Goal: Information Seeking & Learning: Check status

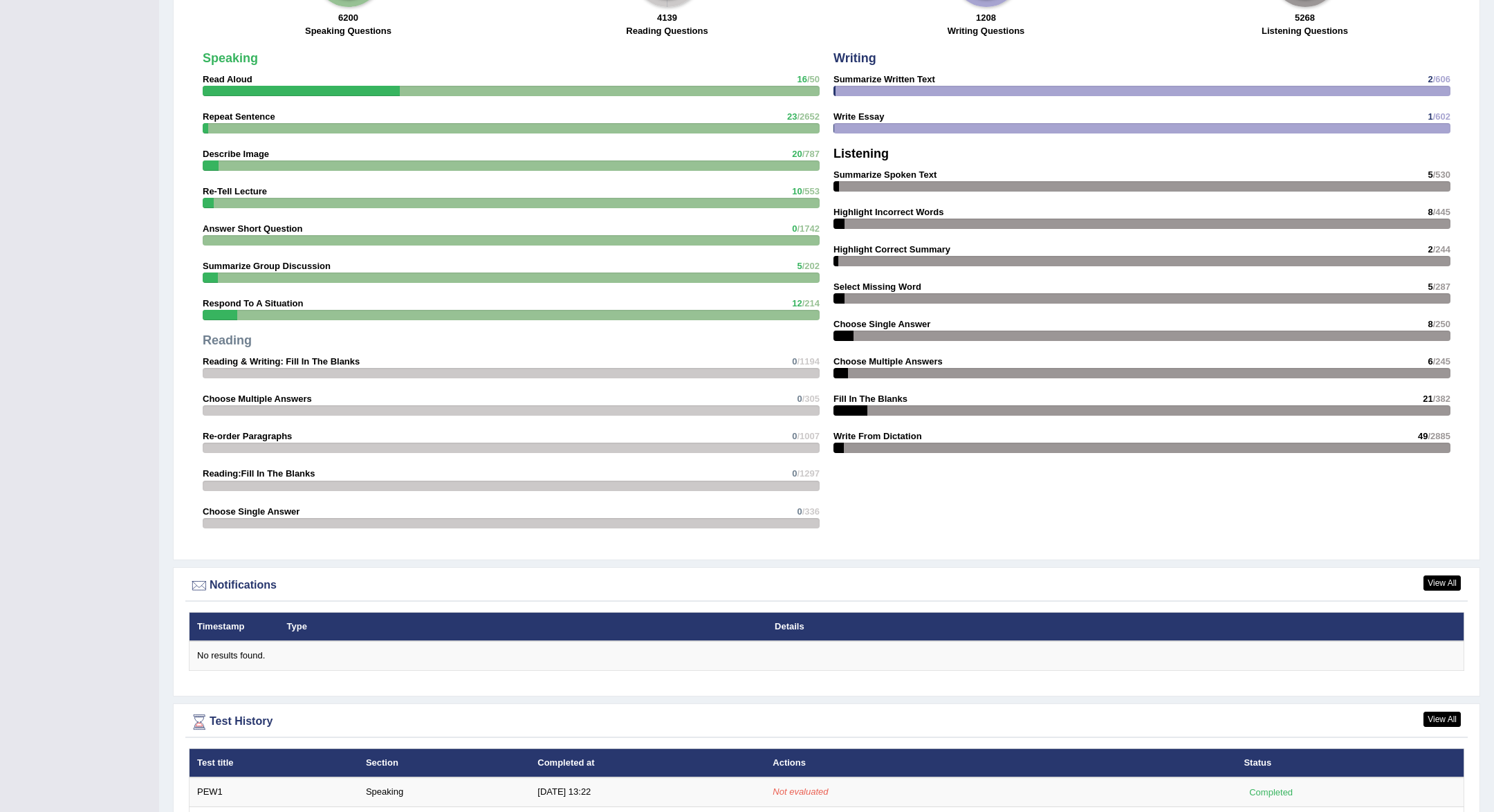
scroll to position [1267, 0]
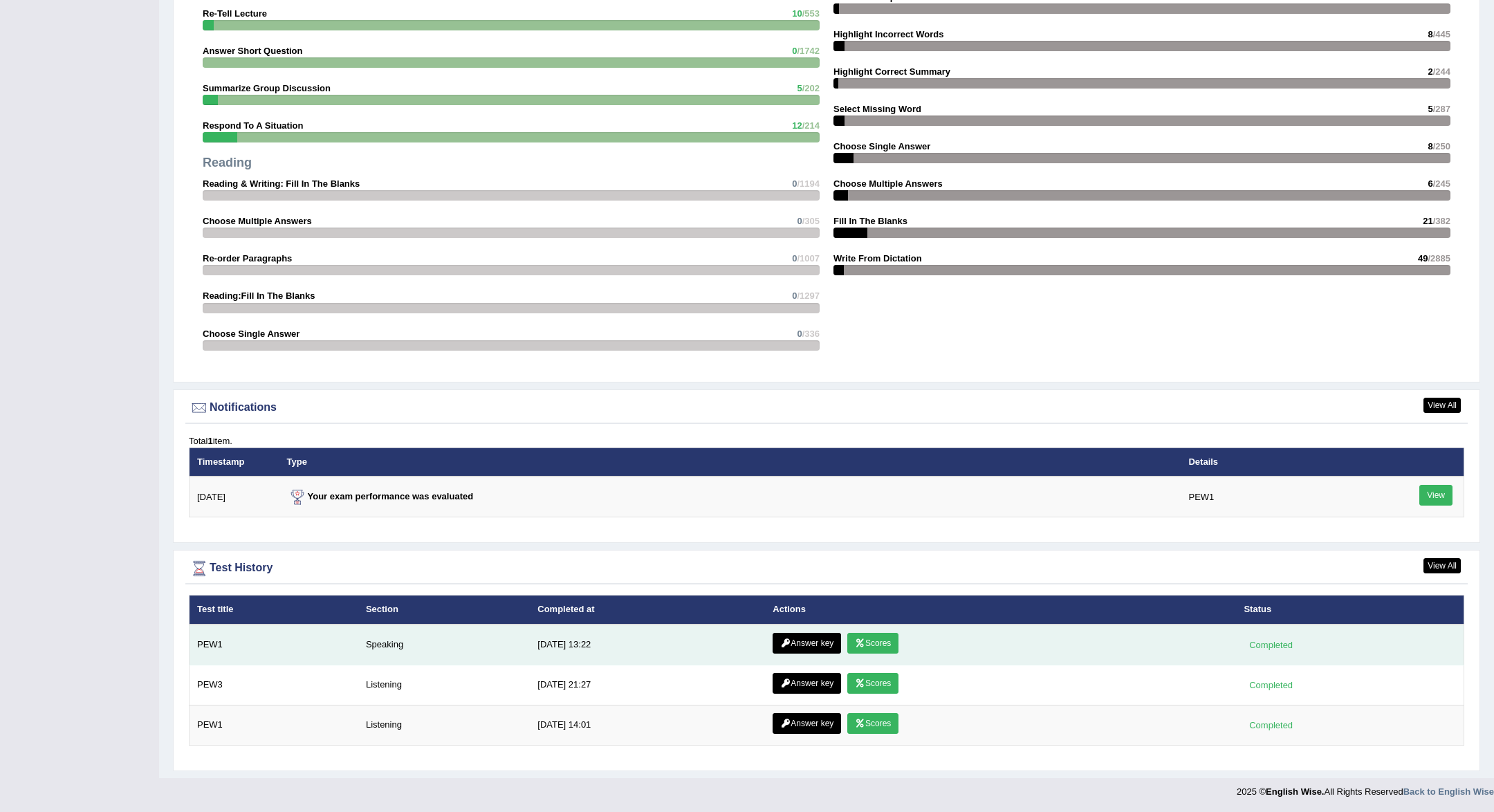
click at [889, 642] on link "Scores" at bounding box center [873, 643] width 51 height 21
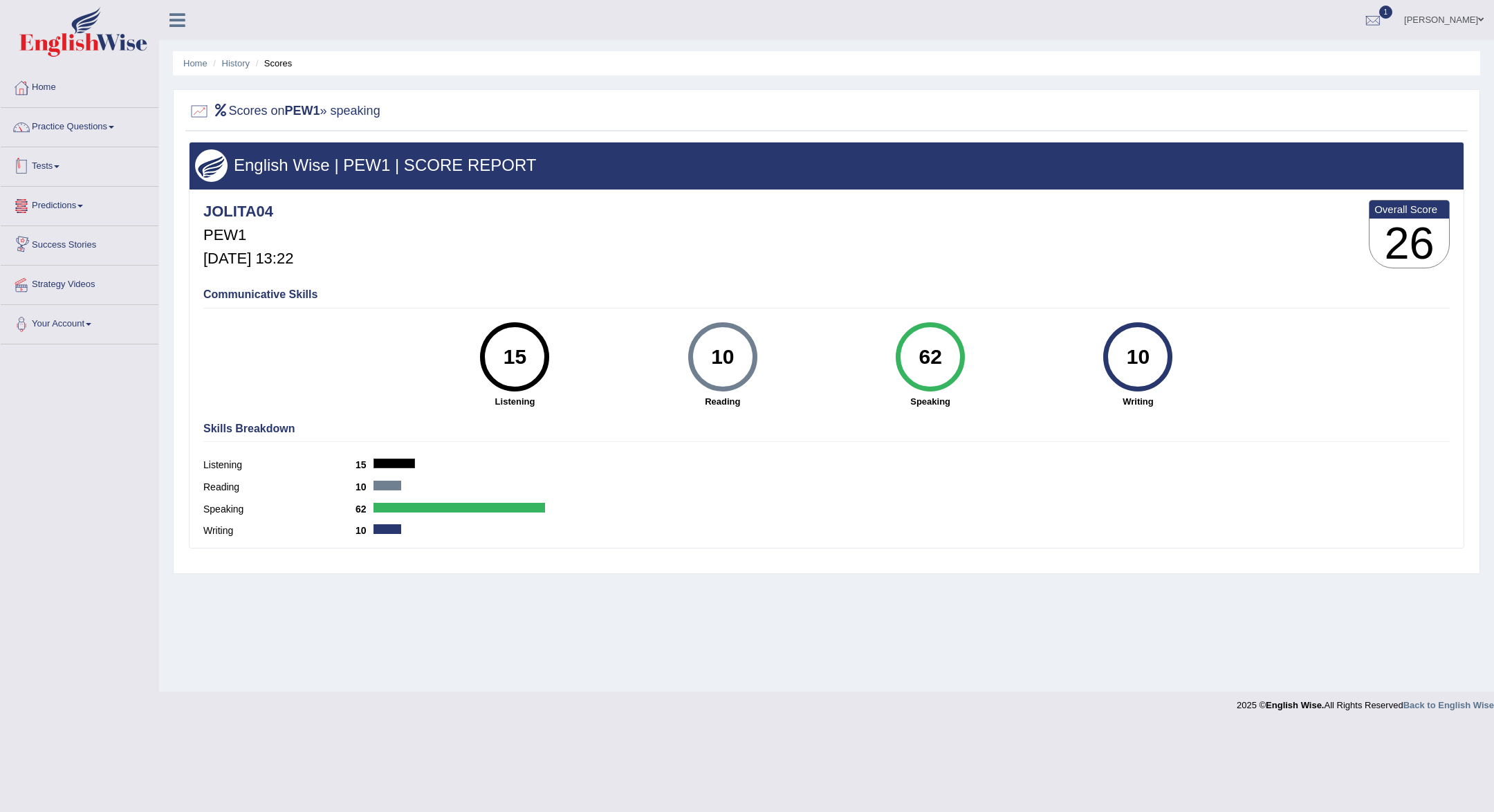
click at [107, 138] on link "Practice Questions" at bounding box center [79, 126] width 158 height 35
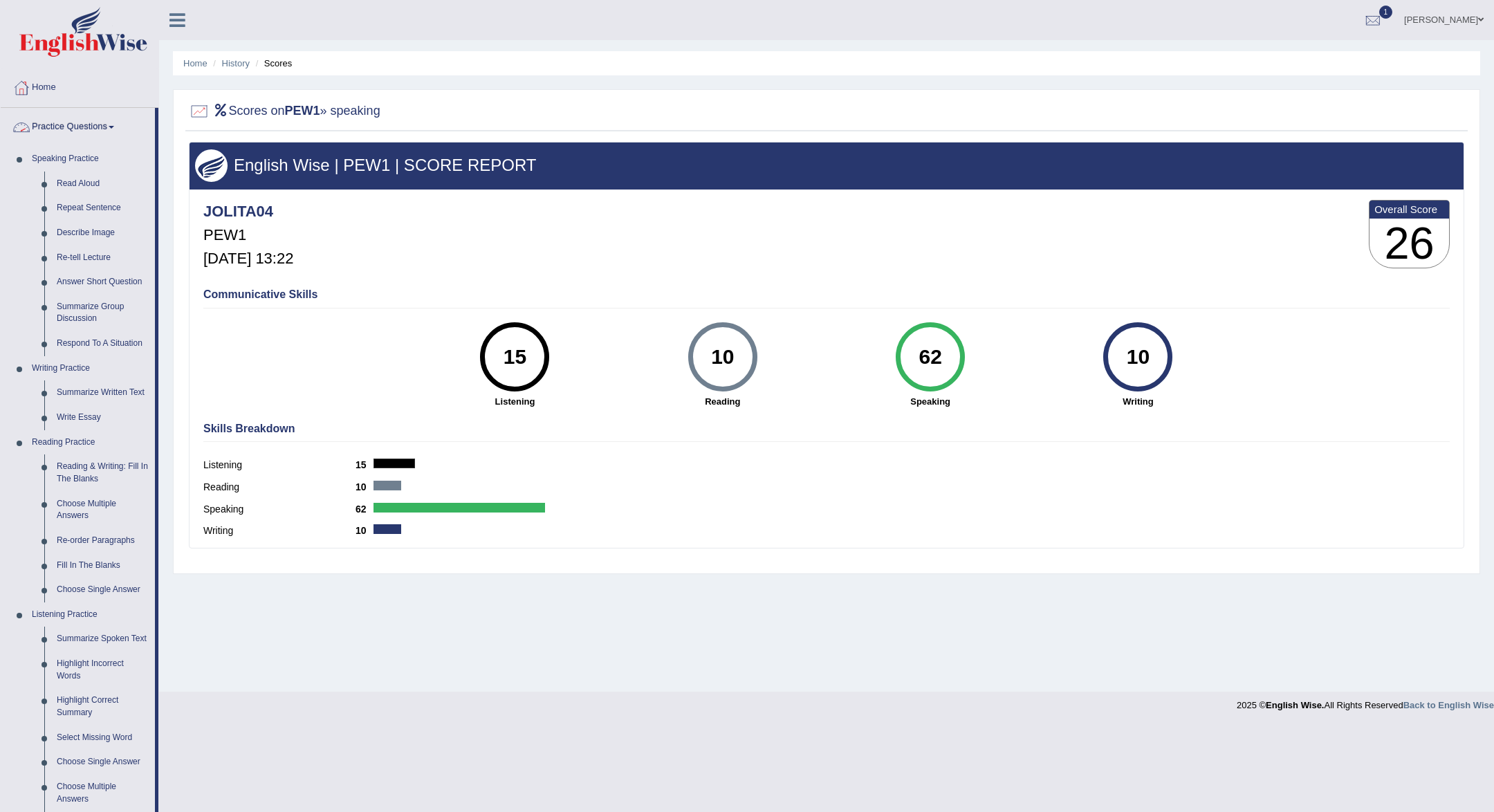
click at [98, 126] on link "Practice Questions" at bounding box center [78, 126] width 155 height 35
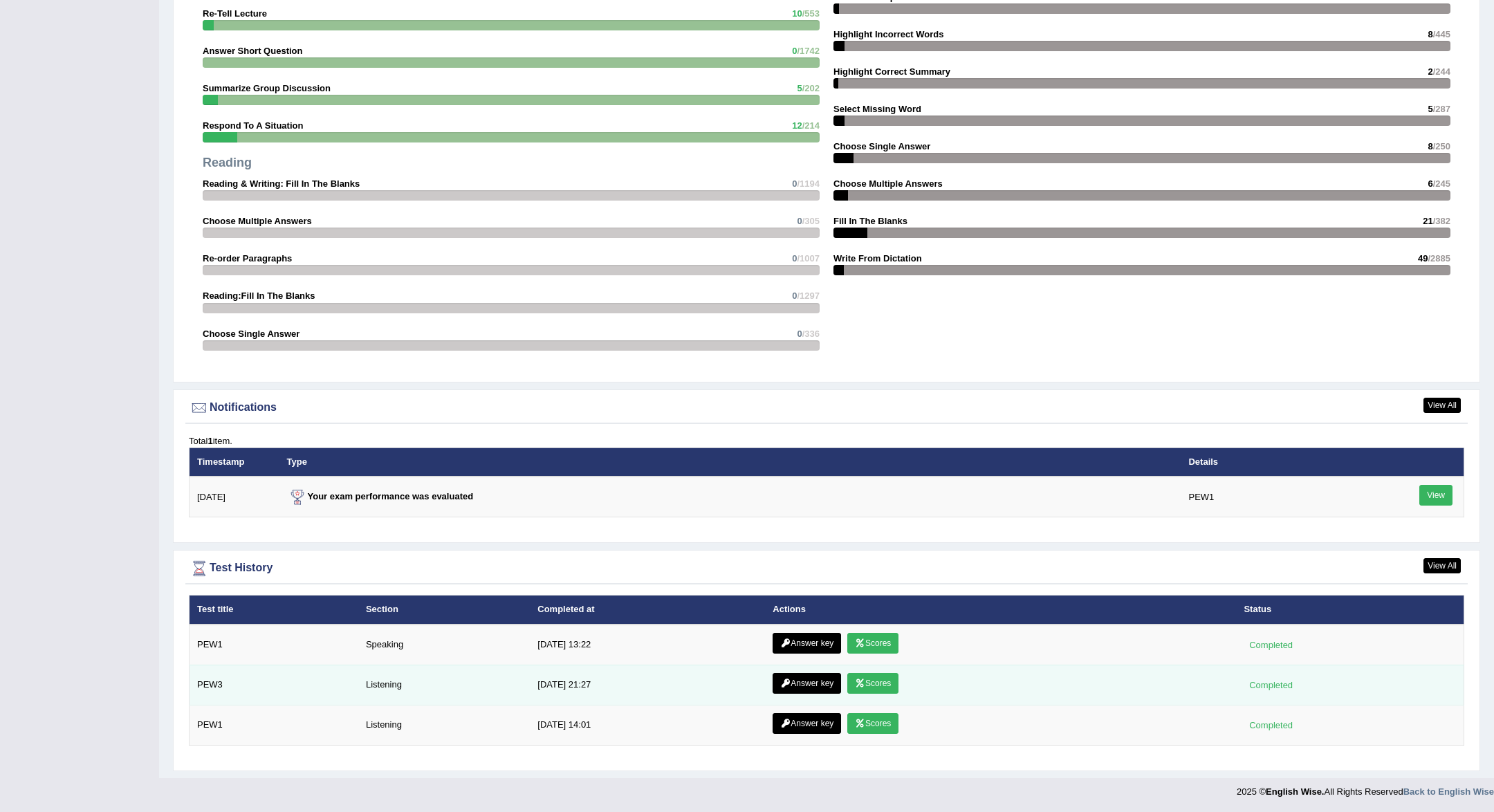
click at [883, 686] on link "Scores" at bounding box center [873, 682] width 51 height 21
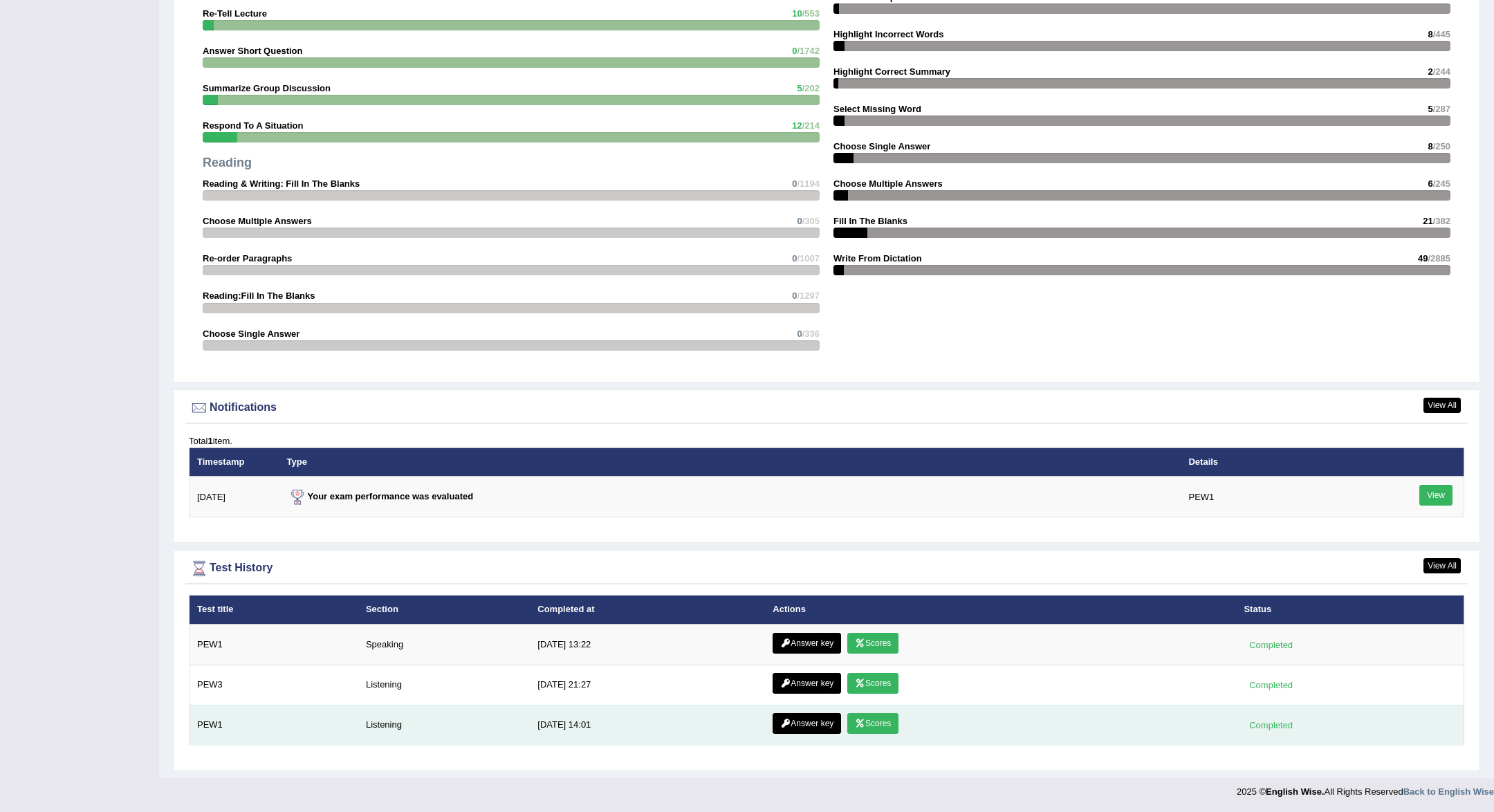
click at [877, 725] on link "Scores" at bounding box center [873, 723] width 51 height 21
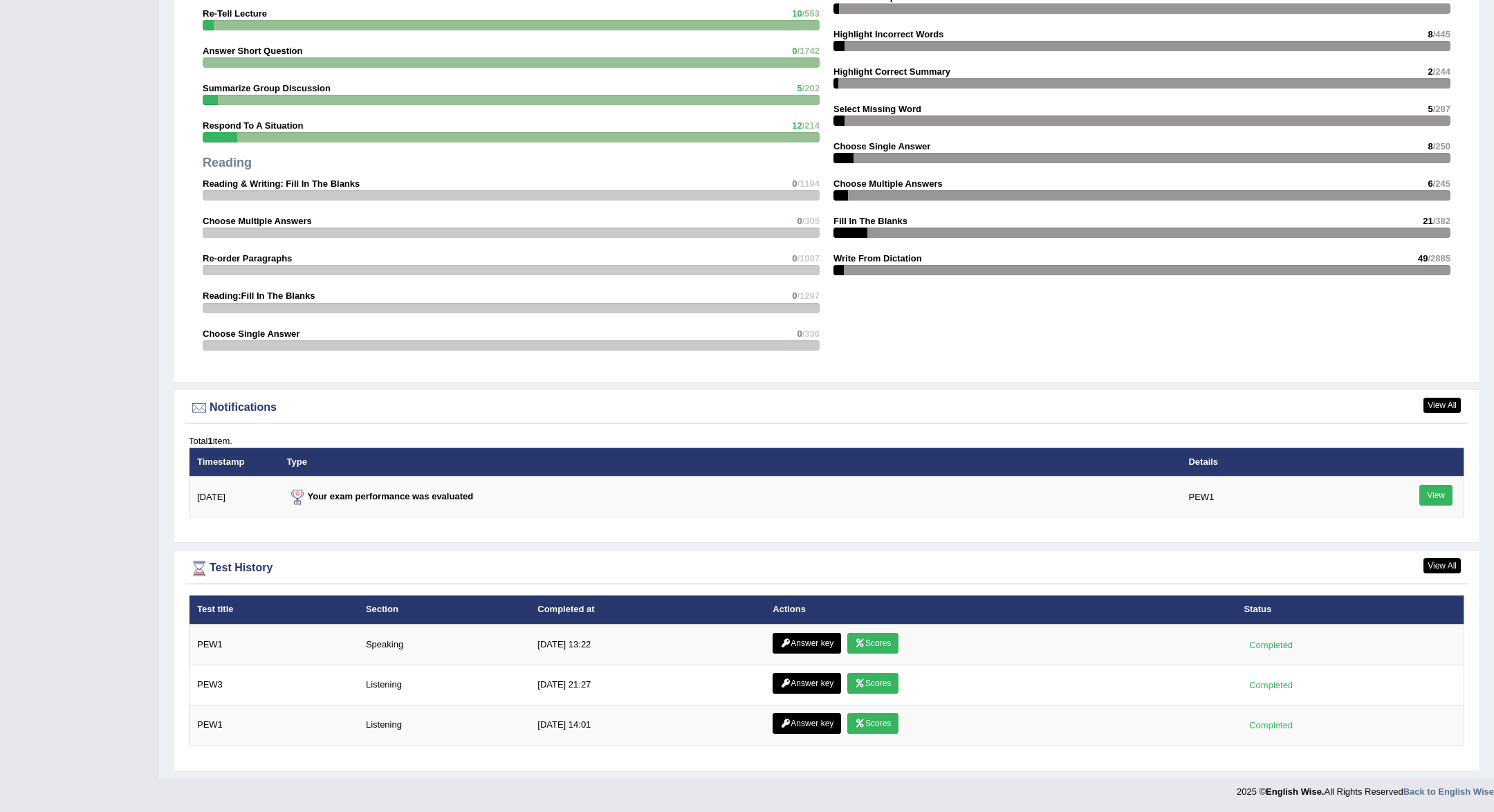
scroll to position [1303, 0]
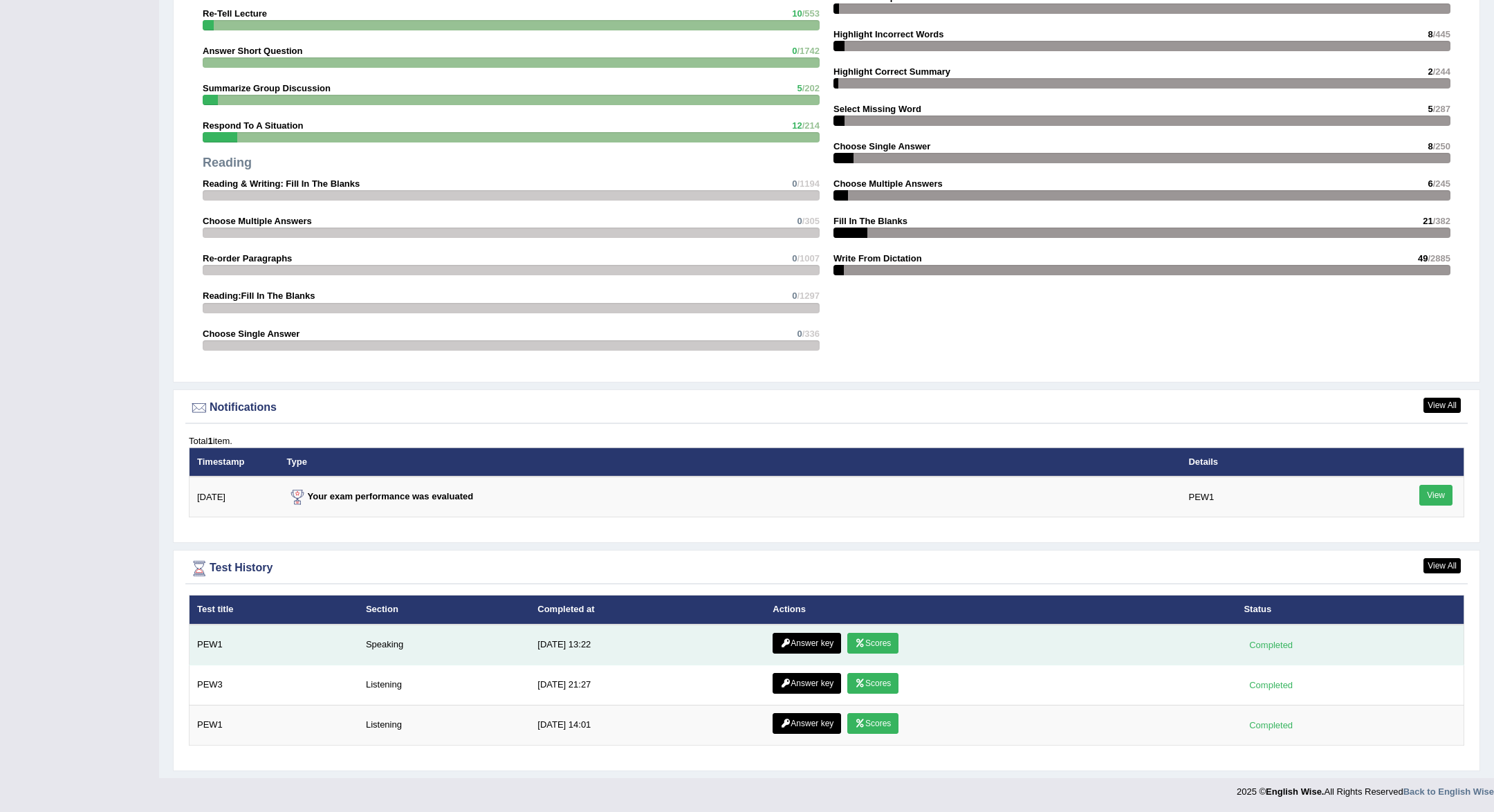
click at [818, 648] on link "Answer key" at bounding box center [806, 643] width 69 height 21
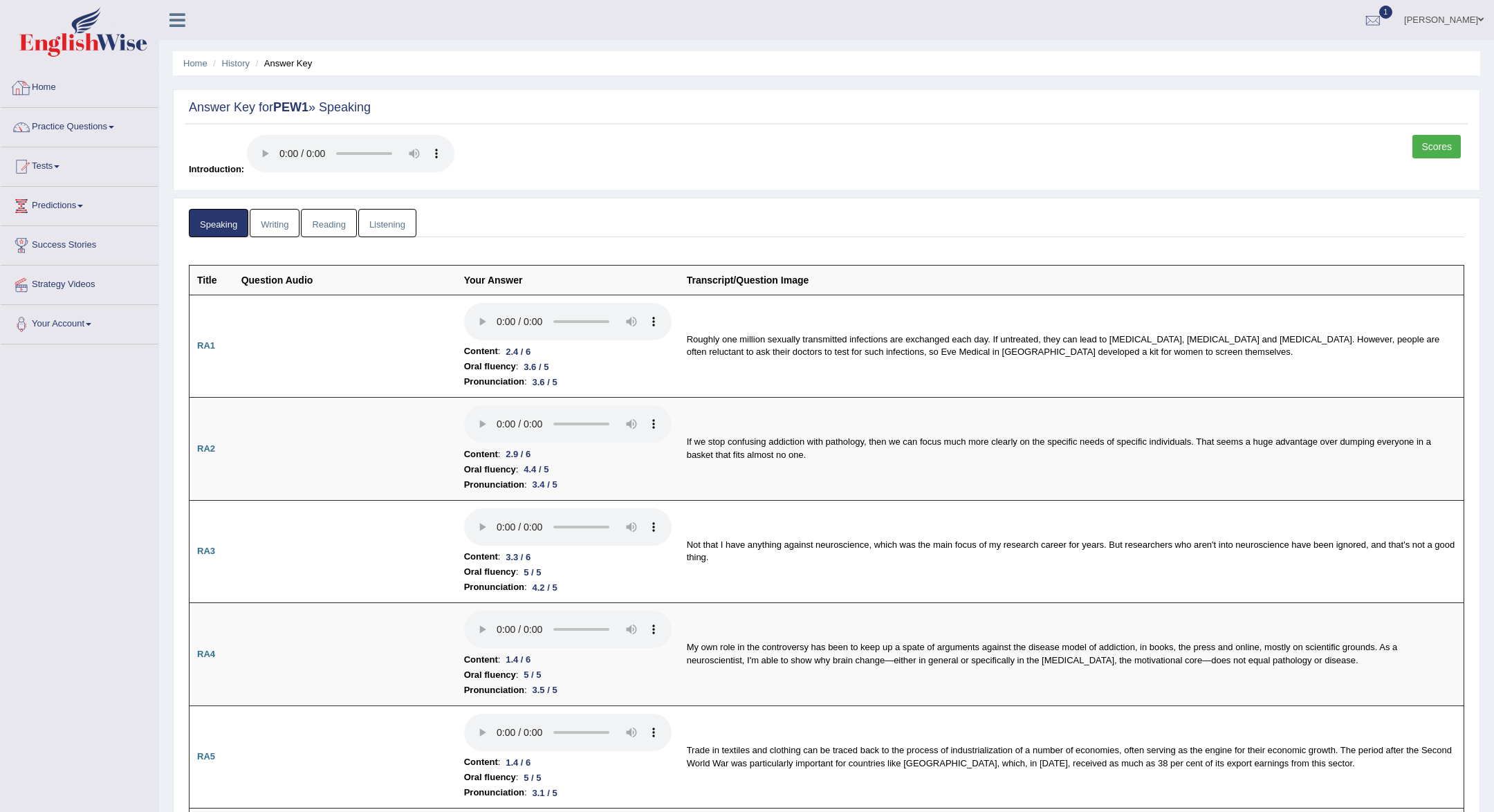
click at [52, 85] on link "Home" at bounding box center [79, 86] width 158 height 35
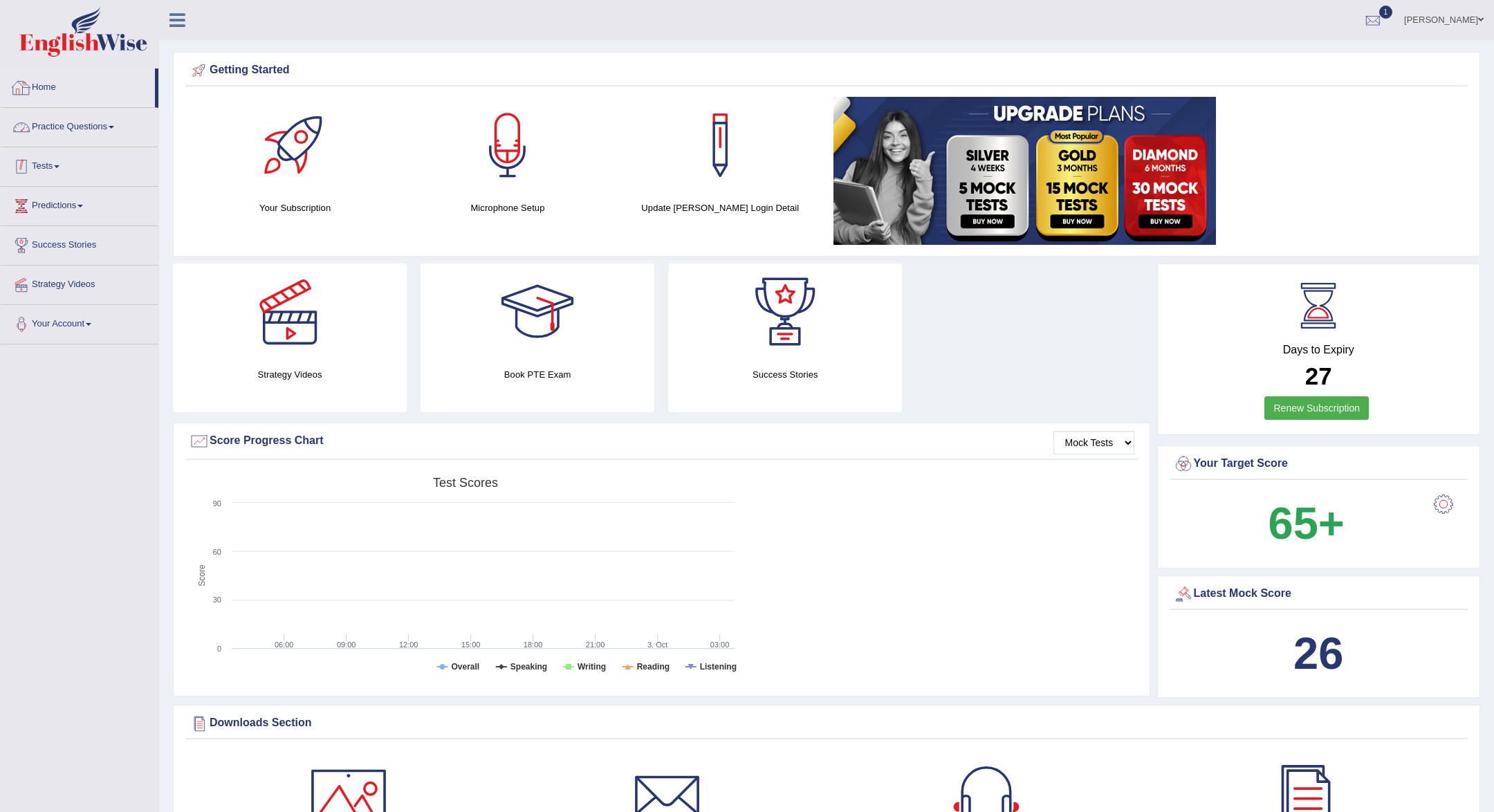
click at [85, 133] on link "Practice Questions" at bounding box center [79, 126] width 158 height 35
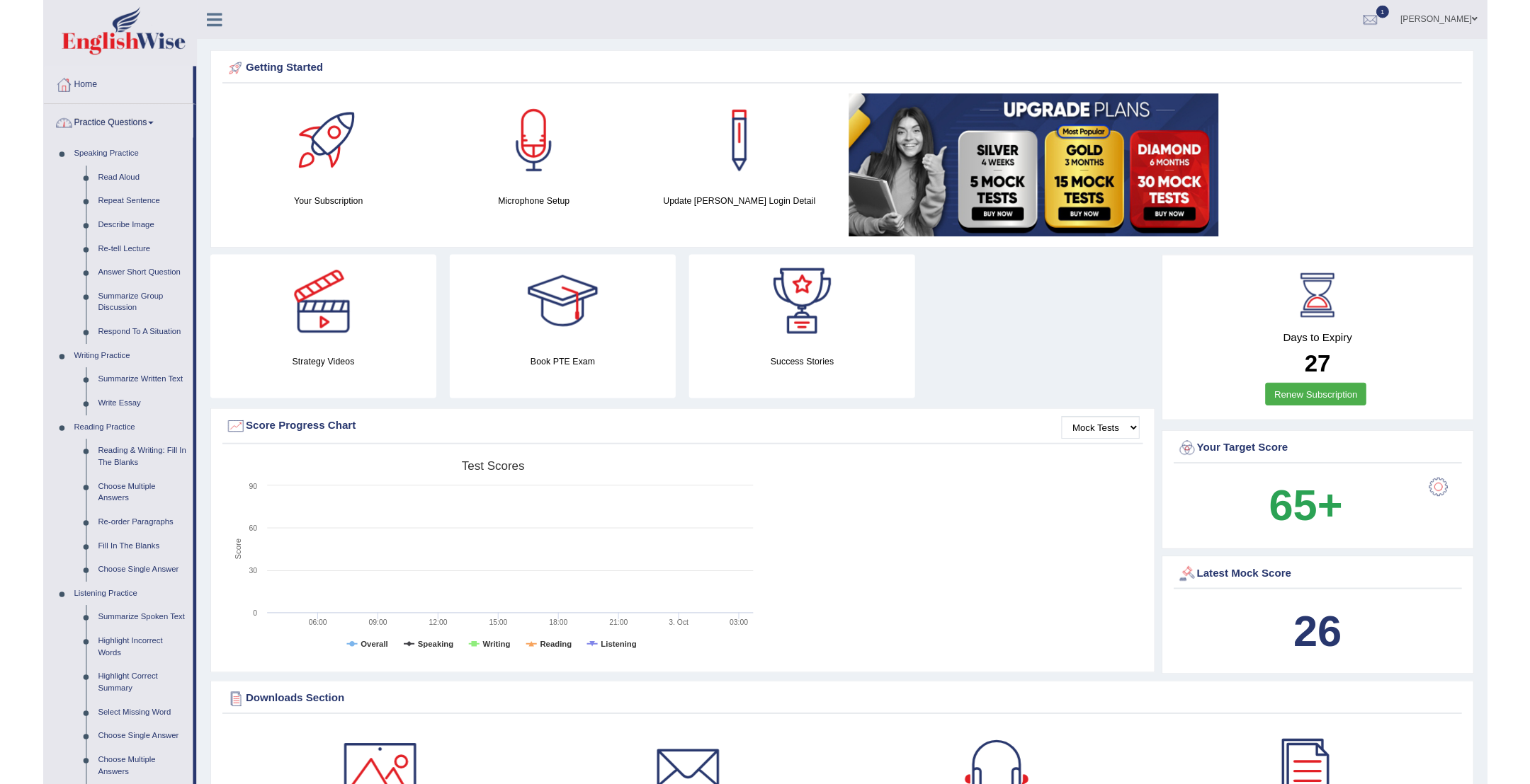
scroll to position [154, 0]
